Goal: Information Seeking & Learning: Learn about a topic

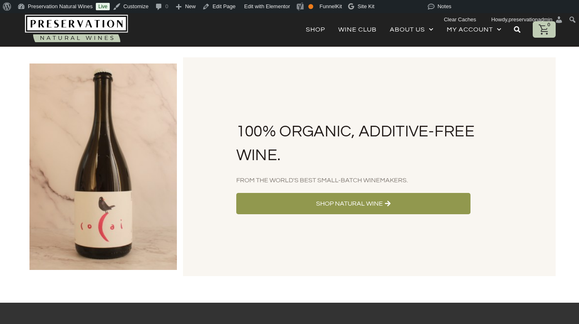
click at [413, 29] on e-page-transition at bounding box center [289, 162] width 579 height 324
click at [411, 29] on link "About Us" at bounding box center [412, 29] width 44 height 11
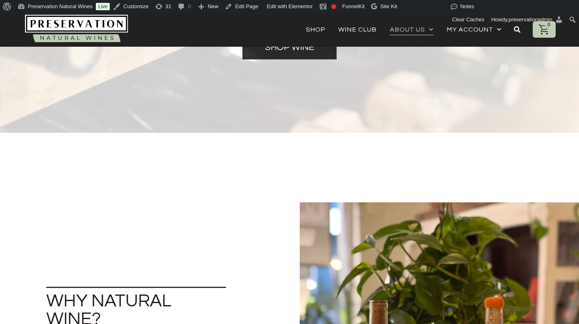
scroll to position [115, 0]
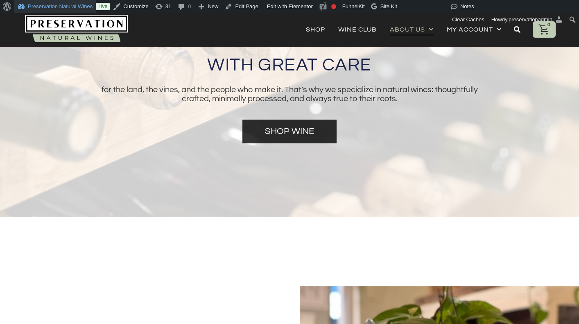
click at [43, 7] on link "Preservation Natural Wines" at bounding box center [55, 6] width 82 height 13
